Goal: Navigation & Orientation: Find specific page/section

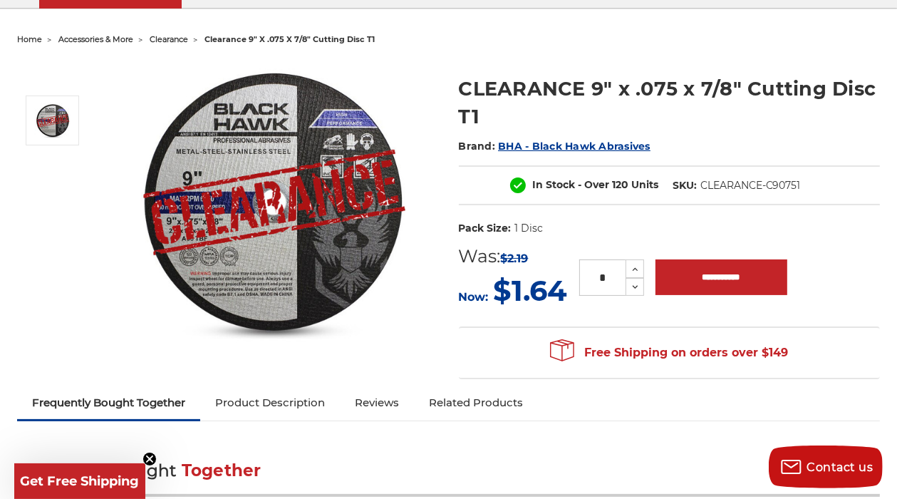
scroll to position [160, 0]
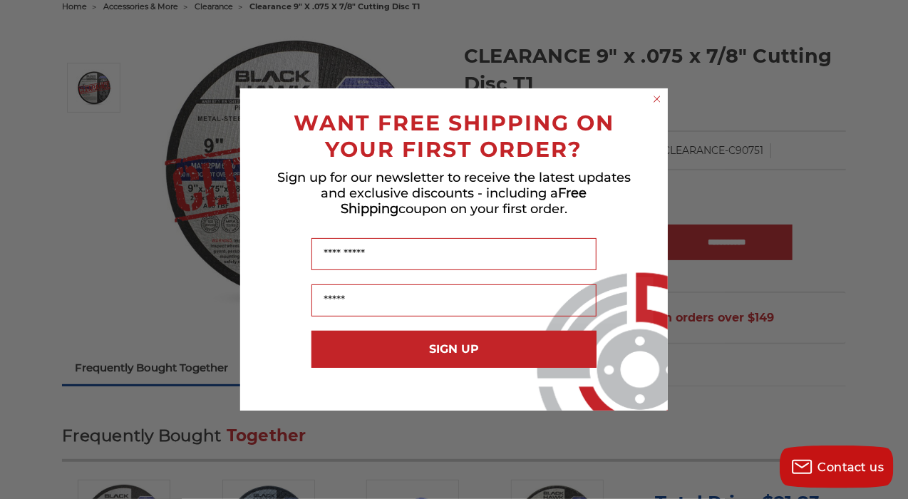
click at [895, 107] on div "Close dialog WANT FREE SHIPPING ON YOUR FIRST ORDER? Sign up for our newsletter…" at bounding box center [454, 249] width 908 height 499
click at [661, 99] on circle "Close dialog" at bounding box center [658, 100] width 14 height 14
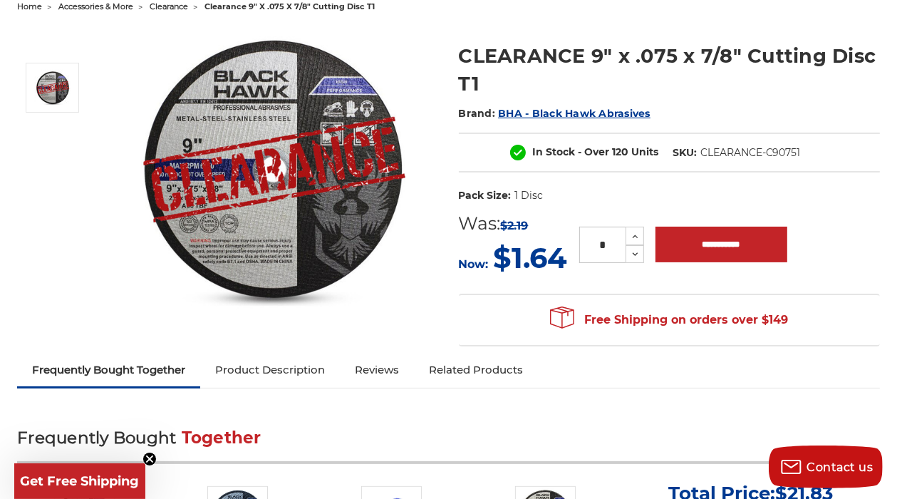
scroll to position [0, 0]
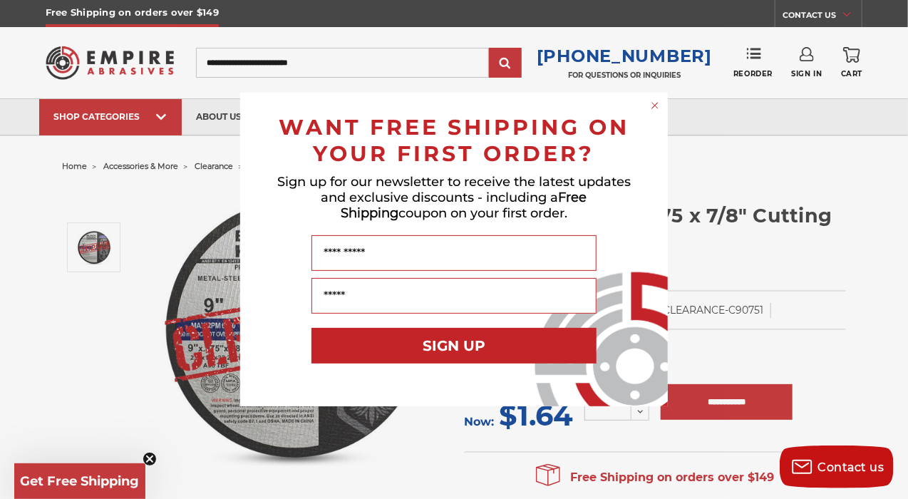
click at [659, 104] on circle "Close dialog" at bounding box center [656, 106] width 14 height 14
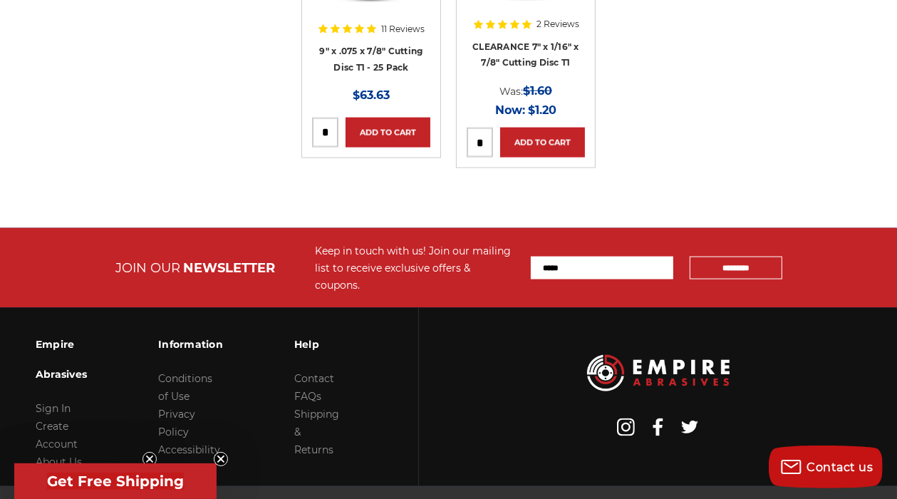
scroll to position [1621, 0]
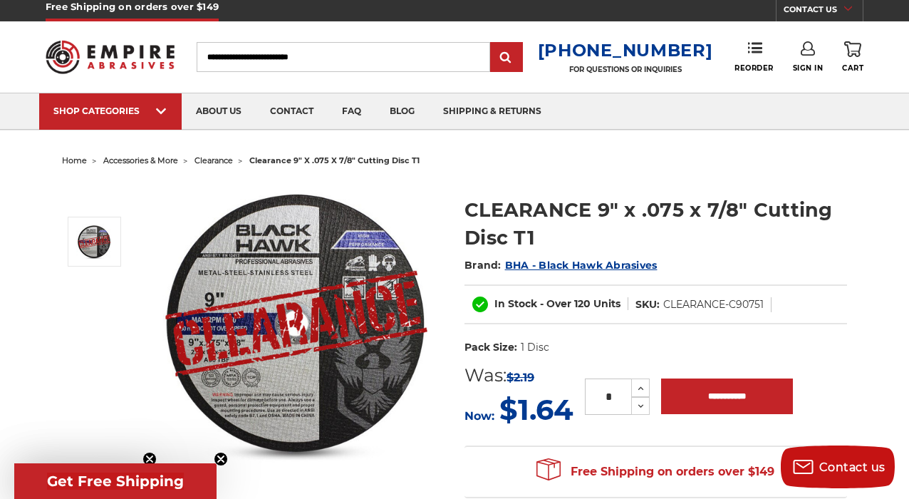
scroll to position [0, 0]
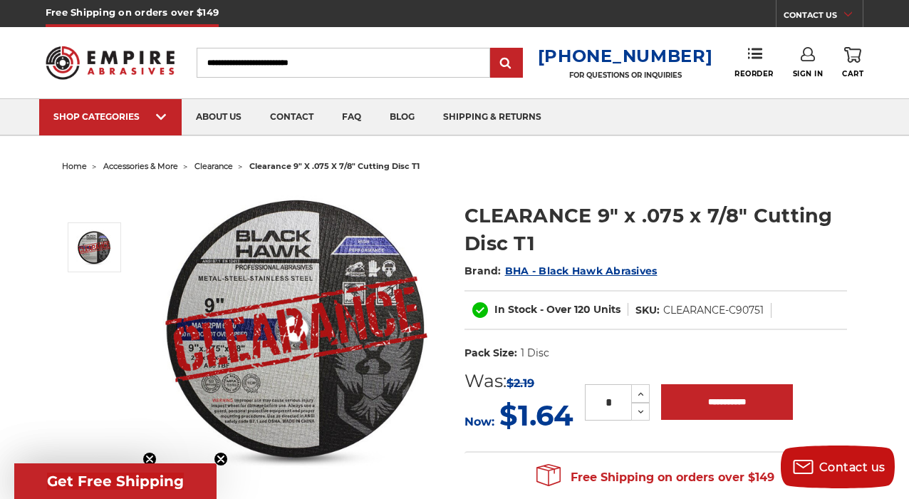
click at [532, 168] on ul "home accessories & more clearance clearance 9" x .075 x 7/8" cutting disc t1" at bounding box center [454, 166] width 785 height 21
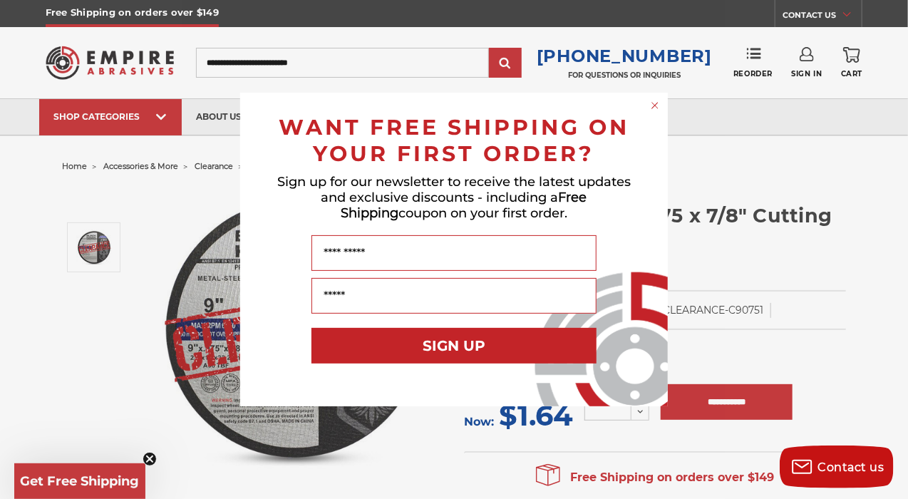
click at [653, 105] on circle "Close dialog" at bounding box center [656, 106] width 14 height 14
